Goal: Transaction & Acquisition: Purchase product/service

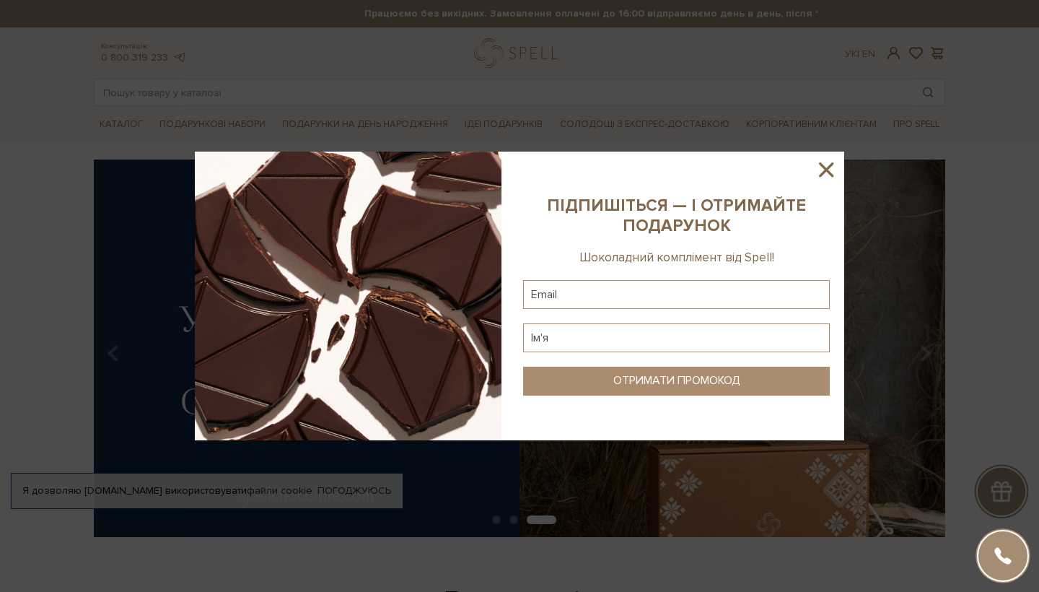
click at [705, 169] on icon at bounding box center [826, 169] width 14 height 14
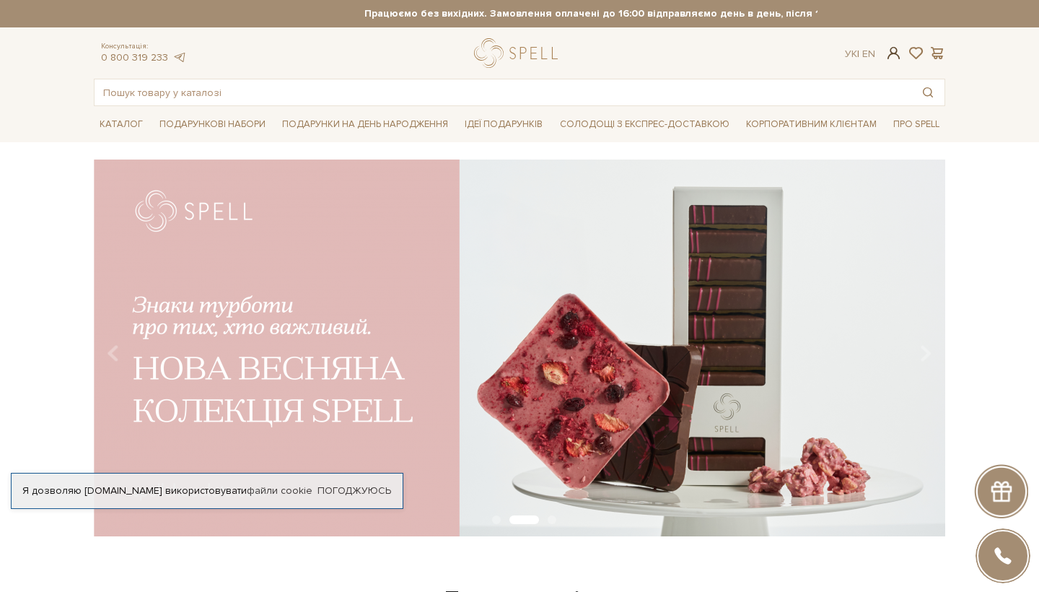
click at [705, 57] on span at bounding box center [893, 52] width 17 height 15
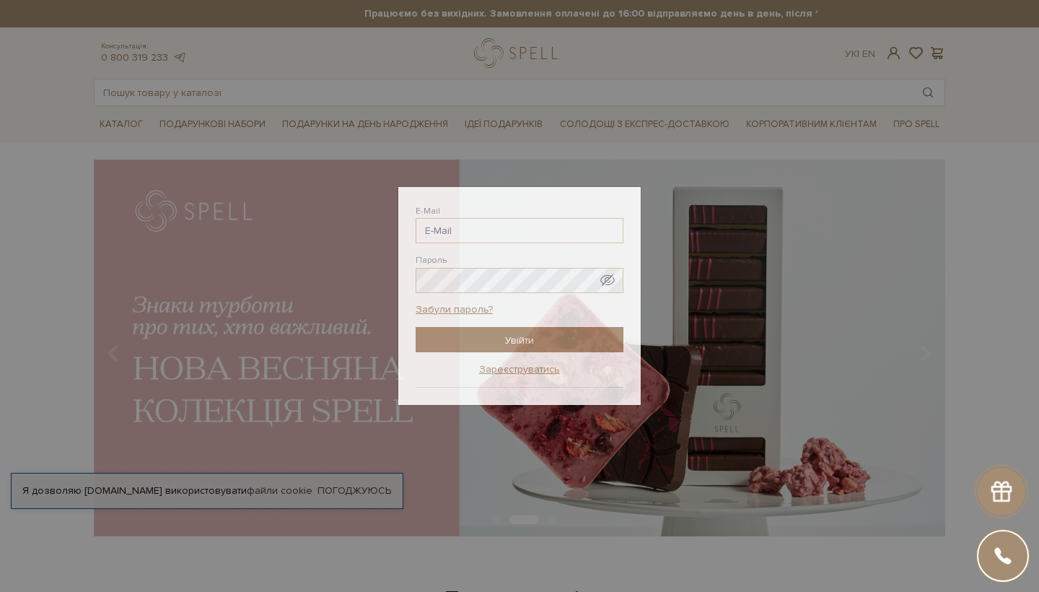
click at [705, 294] on div "Авторизація E-Mail Пароль Забули пароль? Увійти Зареєструватись Забули пароль? …" at bounding box center [519, 296] width 1039 height 592
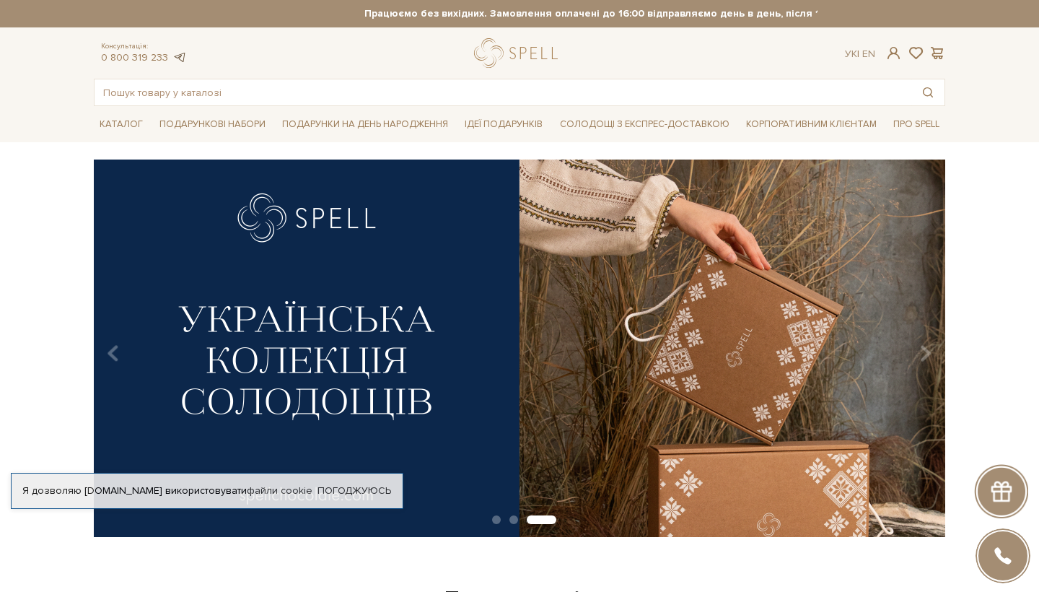
click at [178, 59] on link at bounding box center [179, 57] width 14 height 12
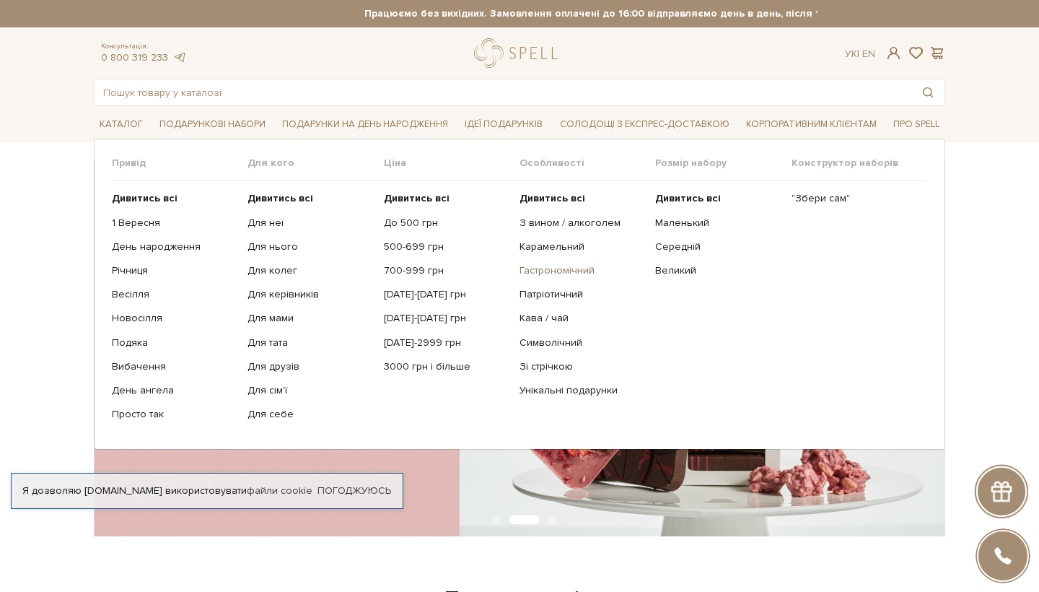
click at [556, 268] on link "Гастрономічний" at bounding box center [582, 270] width 125 height 13
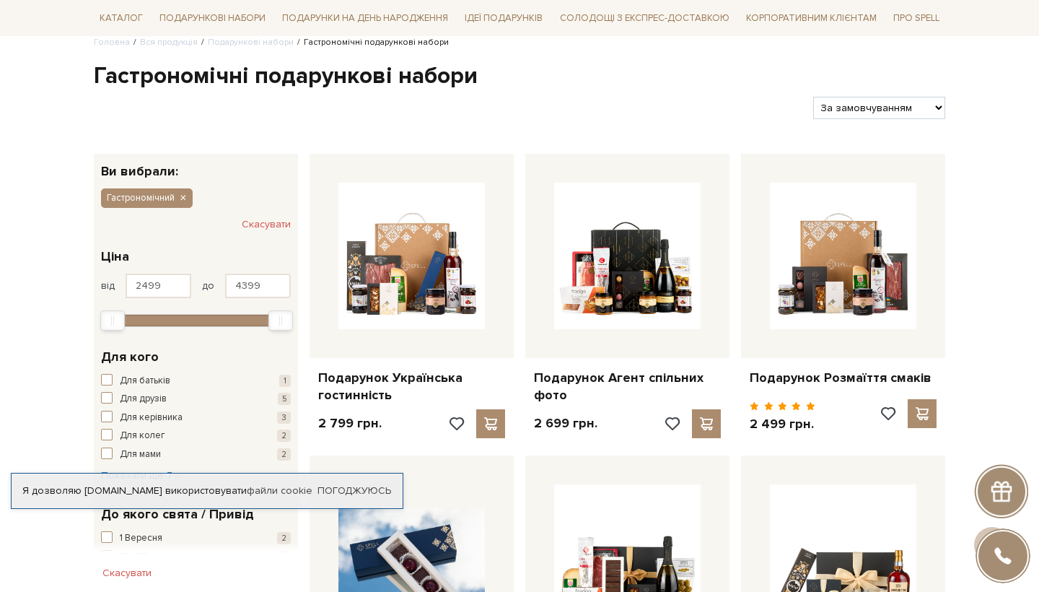
scroll to position [118, 0]
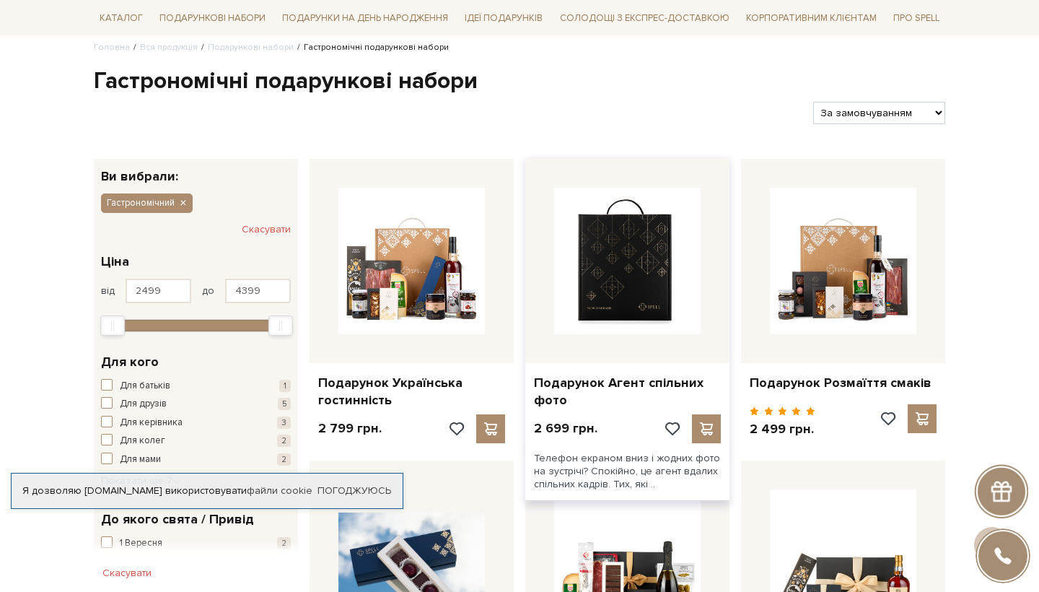
click at [627, 268] on img at bounding box center [627, 261] width 146 height 146
